Goal: Information Seeking & Learning: Understand process/instructions

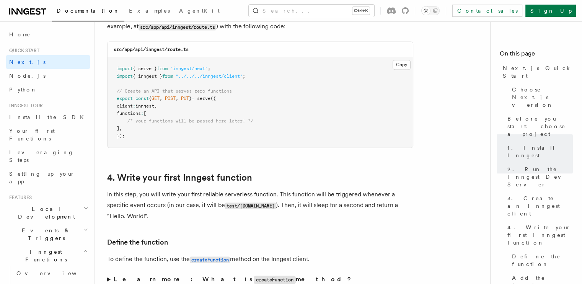
scroll to position [1044, 0]
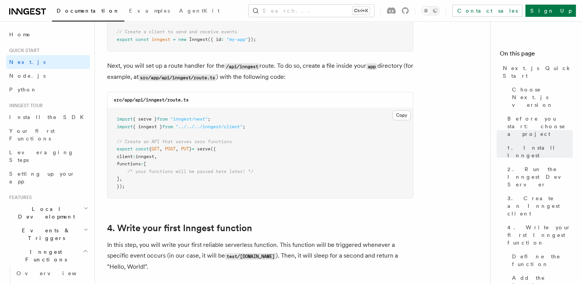
click at [75, 12] on span "Documentation" at bounding box center [88, 11] width 63 height 6
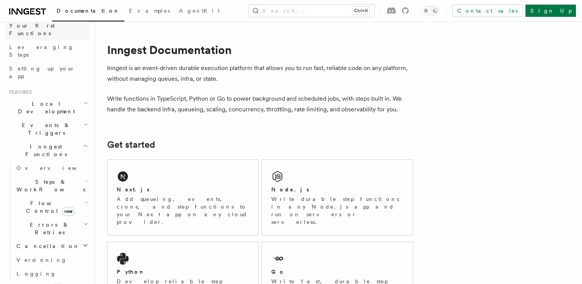
scroll to position [107, 0]
click at [50, 141] on span "Inngest Functions" at bounding box center [44, 148] width 77 height 15
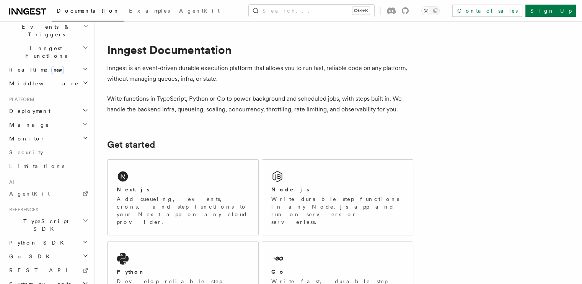
scroll to position [207, 0]
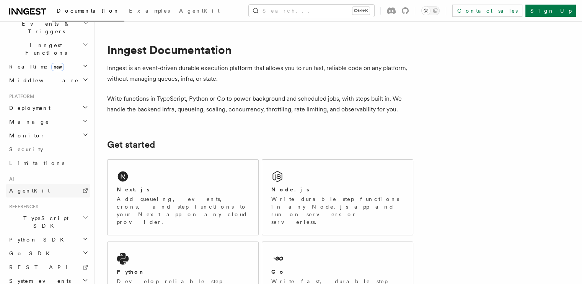
click at [33, 184] on link "AgentKit" at bounding box center [48, 191] width 84 height 14
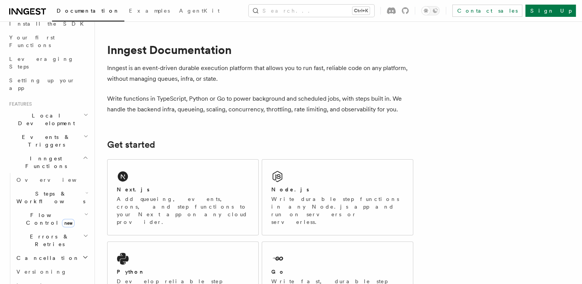
scroll to position [93, 0]
click at [39, 155] on span "Inngest Functions" at bounding box center [44, 162] width 77 height 15
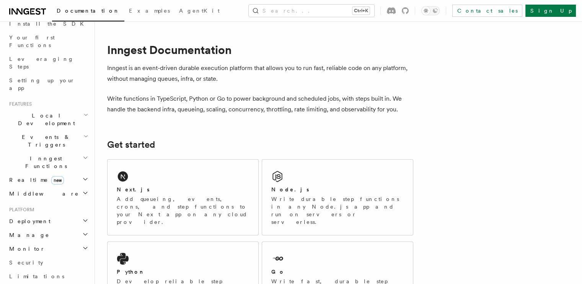
click at [23, 155] on span "Inngest Functions" at bounding box center [44, 162] width 77 height 15
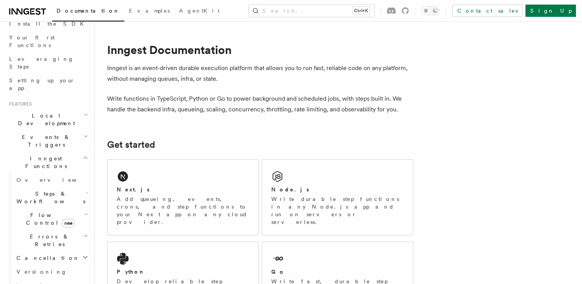
click at [77, 187] on h2 "Steps & Workflows" at bounding box center [51, 197] width 77 height 21
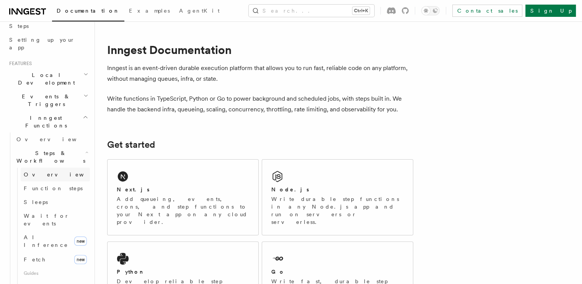
scroll to position [136, 0]
click at [36, 232] on span "AI Inference" at bounding box center [46, 239] width 44 height 14
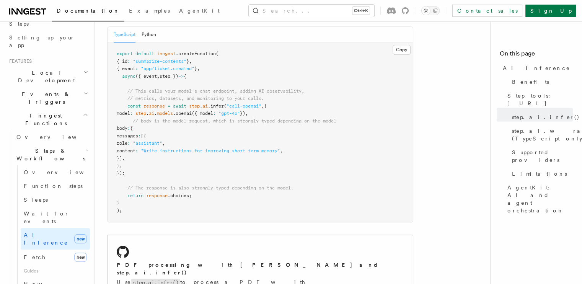
scroll to position [2250, 0]
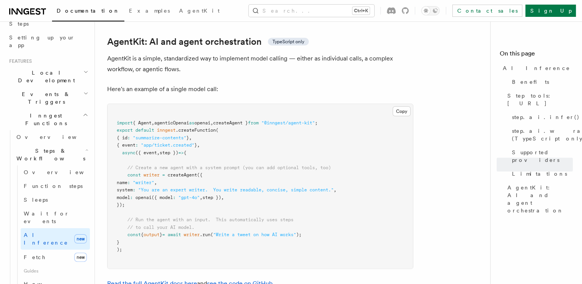
drag, startPoint x: 129, startPoint y: 142, endPoint x: 152, endPoint y: 171, distance: 37.6
click at [152, 171] on pre "import { Agent , agenticOpenai as openai , createAgent } from "@inngest/agent-k…" at bounding box center [260, 186] width 305 height 165
copy code "const writer = createAgent ({ name : "writer" , system : "You are an expert wri…"
